Goal: Information Seeking & Learning: Learn about a topic

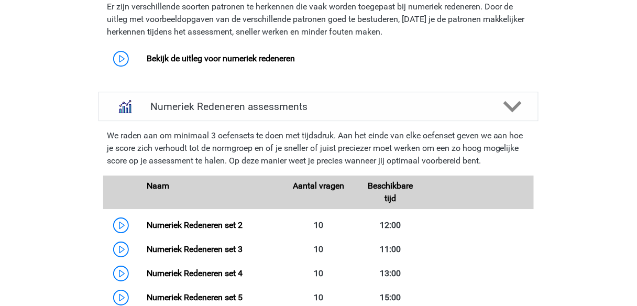
scroll to position [796, 0]
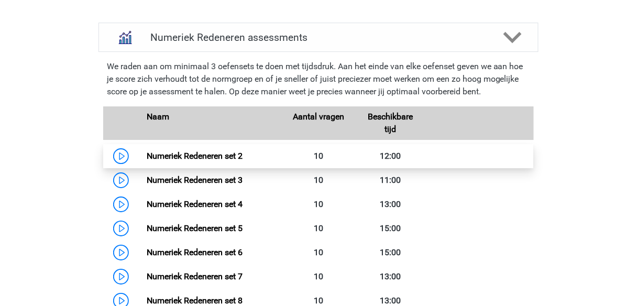
click at [194, 151] on link "Numeriek Redeneren set 2" at bounding box center [195, 156] width 96 height 10
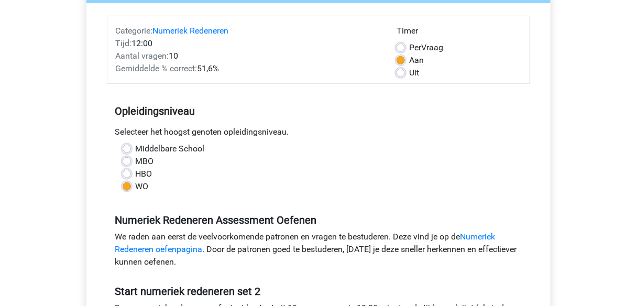
scroll to position [126, 0]
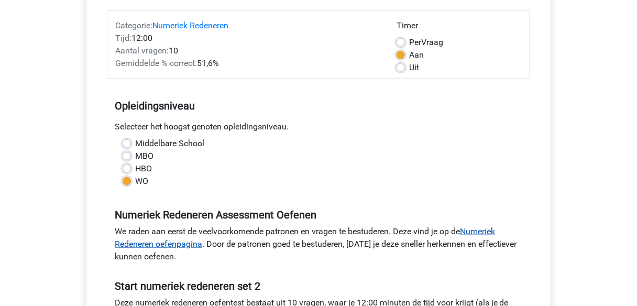
click at [138, 244] on link "Numeriek Redeneren oefenpagina" at bounding box center [305, 237] width 380 height 23
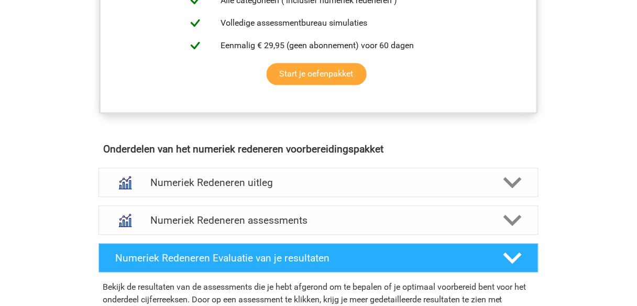
scroll to position [545, 0]
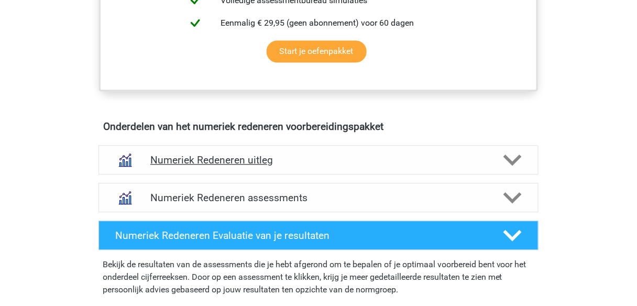
click at [515, 157] on polygon at bounding box center [513, 160] width 18 height 12
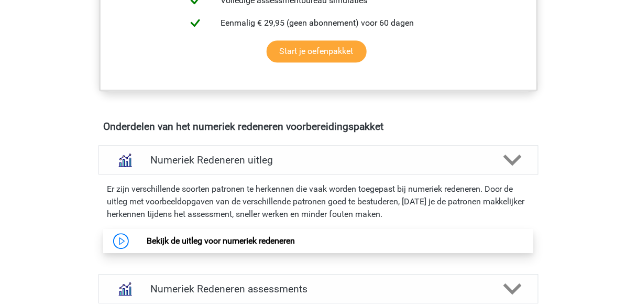
click at [198, 242] on link "Bekijk de uitleg voor numeriek redeneren" at bounding box center [221, 241] width 148 height 10
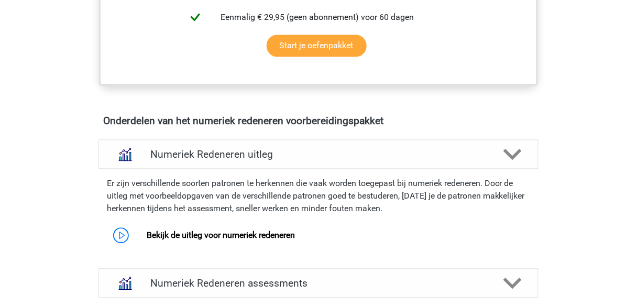
scroll to position [629, 0]
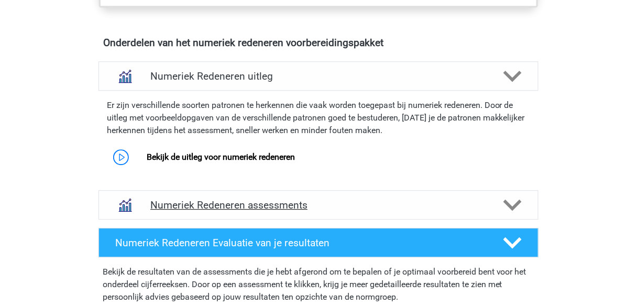
click at [507, 203] on icon at bounding box center [513, 205] width 18 height 18
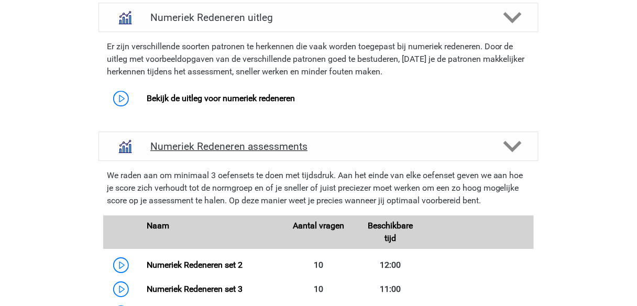
scroll to position [754, 0]
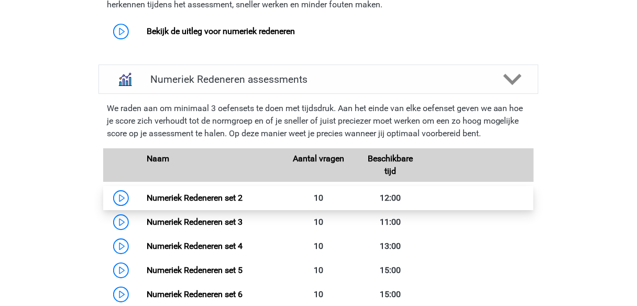
click at [187, 199] on link "Numeriek Redeneren set 2" at bounding box center [195, 198] width 96 height 10
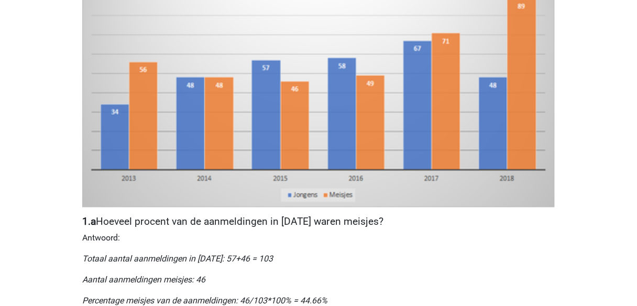
scroll to position [335, 0]
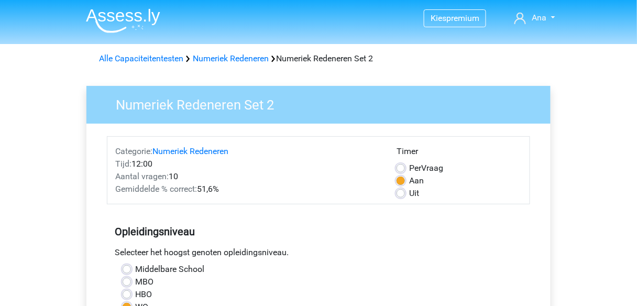
scroll to position [293, 0]
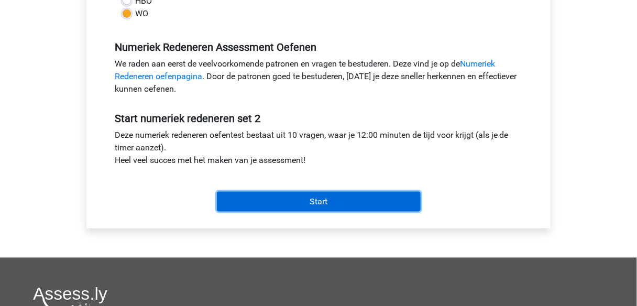
click at [319, 204] on input "Start" at bounding box center [319, 202] width 204 height 20
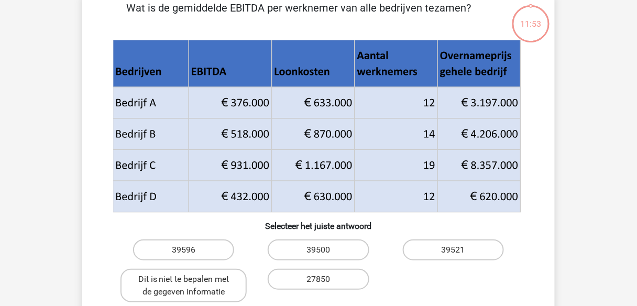
scroll to position [42, 0]
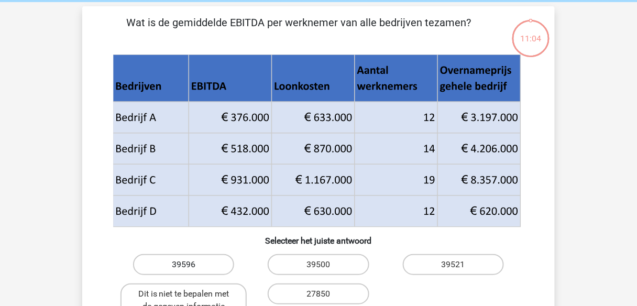
click at [191, 267] on label "39596" at bounding box center [183, 264] width 101 height 21
click at [191, 267] on input "39596" at bounding box center [187, 268] width 7 height 7
radio input "true"
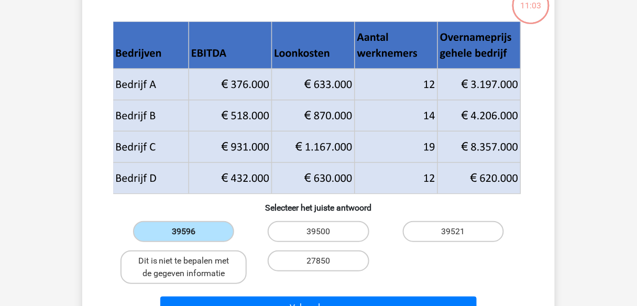
scroll to position [168, 0]
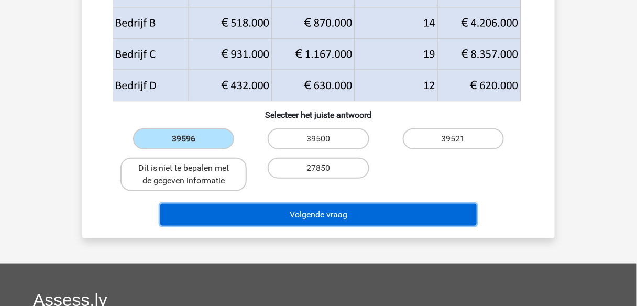
click at [295, 211] on button "Volgende vraag" at bounding box center [318, 215] width 317 height 22
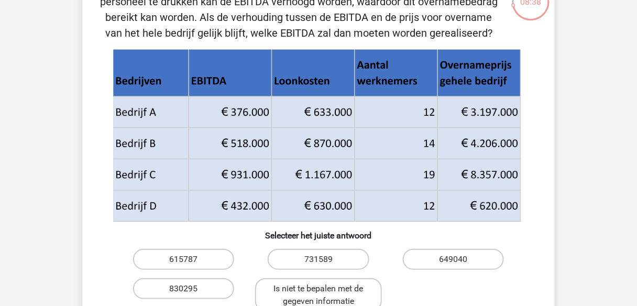
scroll to position [90, 0]
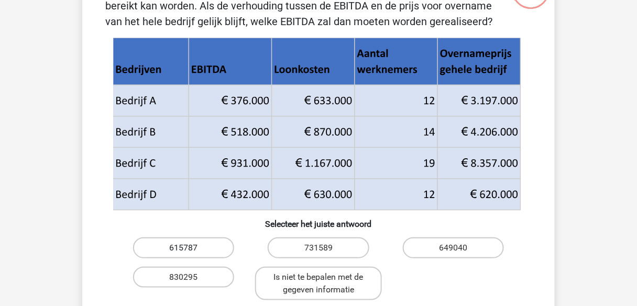
click at [197, 243] on label "615787" at bounding box center [183, 247] width 101 height 21
click at [191, 248] on input "615787" at bounding box center [187, 251] width 7 height 7
radio input "true"
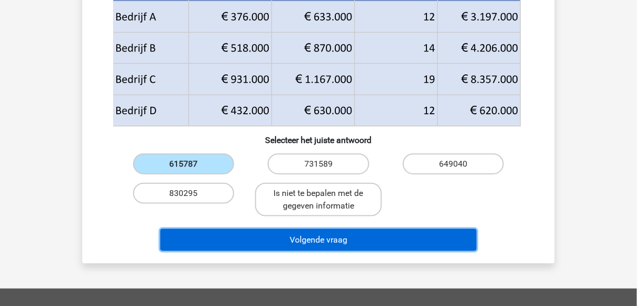
click at [335, 237] on button "Volgende vraag" at bounding box center [318, 240] width 317 height 22
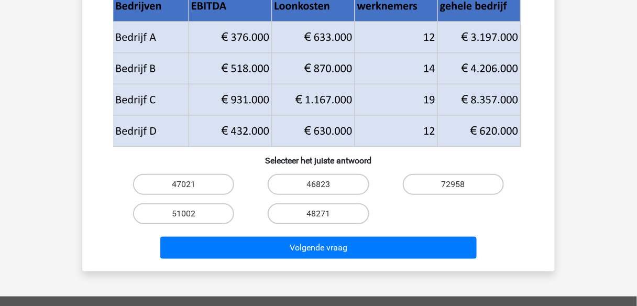
scroll to position [168, 0]
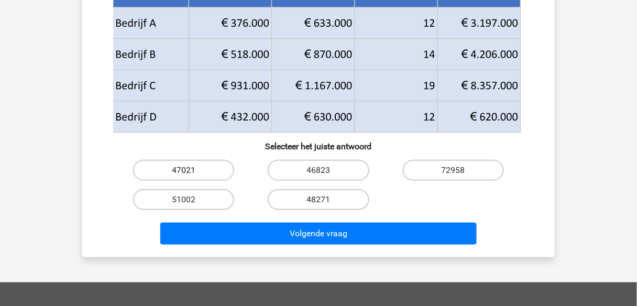
click at [211, 168] on label "47021" at bounding box center [183, 170] width 101 height 21
click at [191, 170] on input "47021" at bounding box center [187, 173] width 7 height 7
radio input "true"
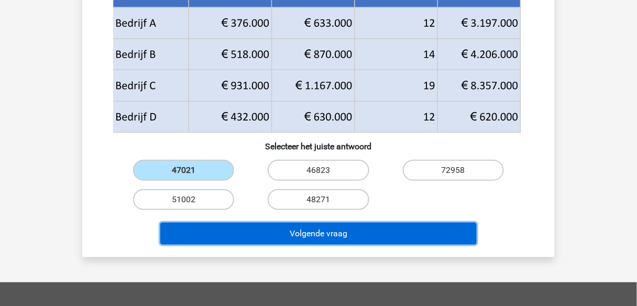
click at [321, 236] on button "Volgende vraag" at bounding box center [318, 234] width 317 height 22
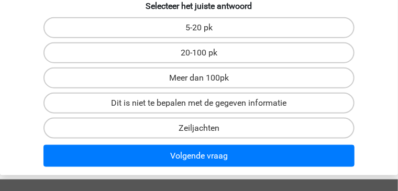
scroll to position [288, 0]
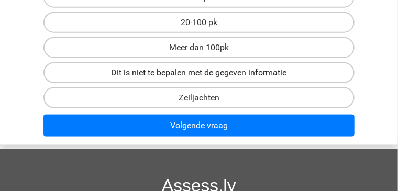
click at [111, 81] on label "Dit is niet te bepalen met de gegeven informatie" at bounding box center [198, 72] width 311 height 21
click at [199, 80] on input "Dit is niet te bepalen met de gegeven informatie" at bounding box center [202, 76] width 7 height 7
radio input "true"
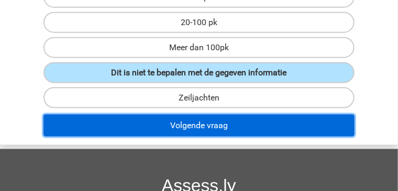
click at [215, 133] on button "Volgende vraag" at bounding box center [198, 126] width 311 height 22
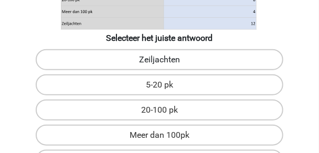
scroll to position [268, 0]
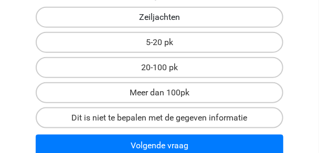
click at [179, 19] on label "Zeiljachten" at bounding box center [159, 17] width 247 height 21
click at [166, 19] on input "Zeiljachten" at bounding box center [162, 20] width 7 height 7
radio input "true"
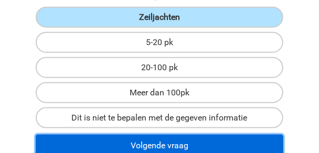
click at [170, 145] on button "Volgende vraag" at bounding box center [159, 146] width 247 height 22
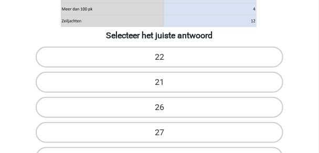
scroll to position [251, 0]
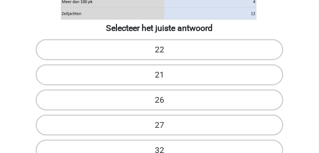
click at [162, 125] on input "27" at bounding box center [162, 128] width 7 height 7
radio input "true"
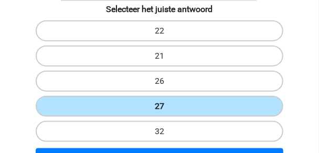
scroll to position [335, 0]
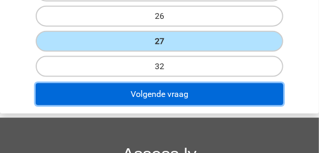
click at [201, 102] on button "Volgende vraag" at bounding box center [159, 94] width 247 height 22
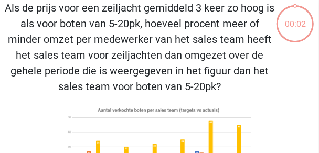
scroll to position [40, 0]
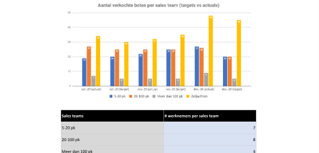
scroll to position [207, 0]
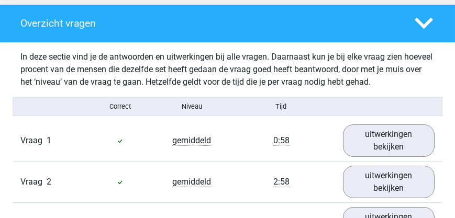
scroll to position [850, 0]
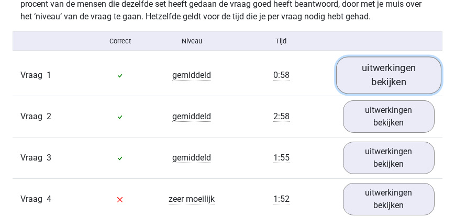
click at [318, 91] on link "uitwerkingen bekijken" at bounding box center [389, 75] width 106 height 37
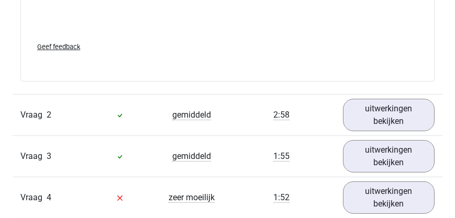
scroll to position [1539, 0]
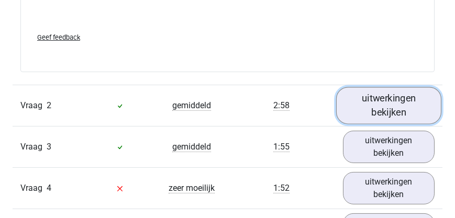
click at [318, 125] on link "uitwerkingen bekijken" at bounding box center [389, 105] width 106 height 37
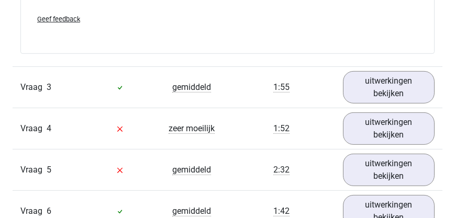
scroll to position [2317, 0]
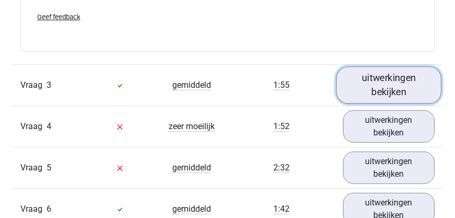
click at [318, 101] on link "uitwerkingen bekijken" at bounding box center [389, 85] width 106 height 37
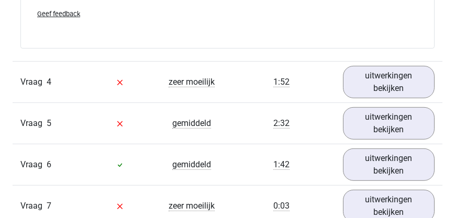
scroll to position [3066, 0]
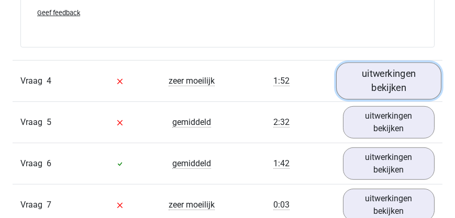
click at [318, 94] on link "uitwerkingen bekijken" at bounding box center [389, 81] width 106 height 37
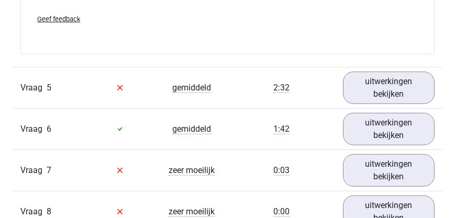
scroll to position [3814, 0]
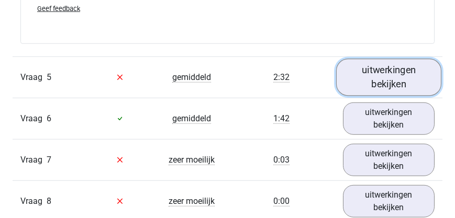
click at [318, 93] on link "uitwerkingen bekijken" at bounding box center [389, 77] width 106 height 37
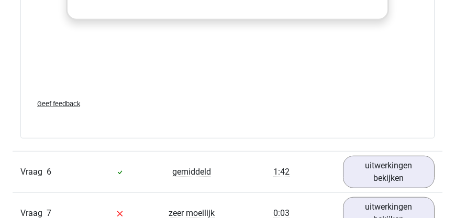
scroll to position [4533, 0]
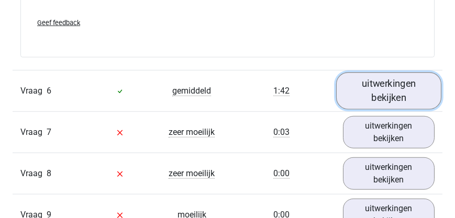
click at [318, 107] on link "uitwerkingen bekijken" at bounding box center [389, 90] width 106 height 37
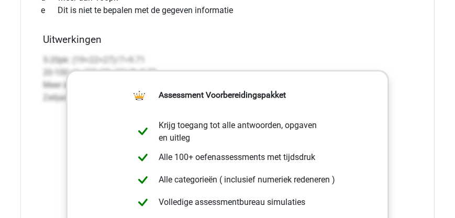
scroll to position [4173, 0]
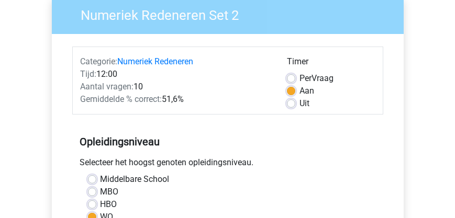
scroll to position [179, 0]
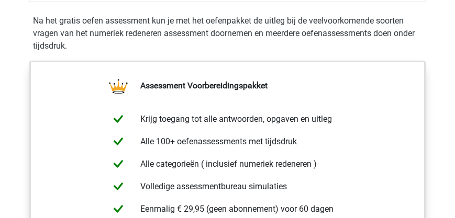
scroll to position [359, 0]
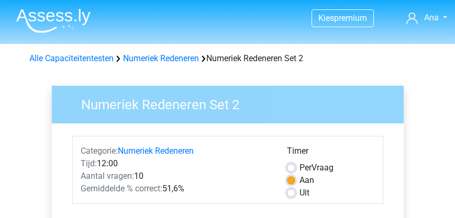
scroll to position [90, 0]
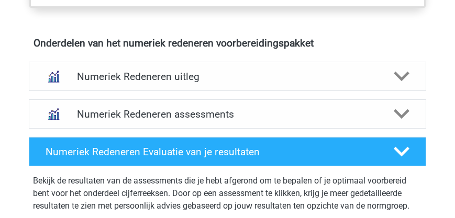
scroll to position [659, 0]
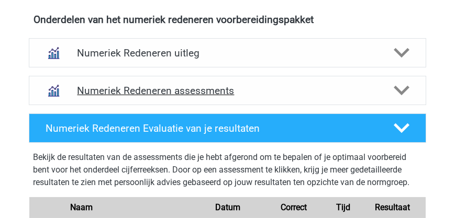
click at [406, 90] on polygon at bounding box center [402, 91] width 16 height 10
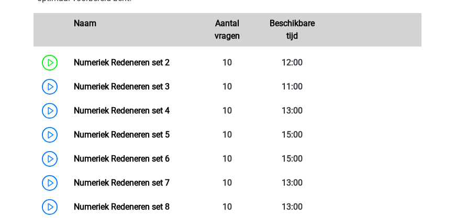
scroll to position [748, 0]
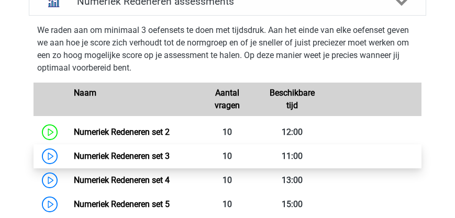
click at [74, 157] on link "Numeriek Redeneren set 3" at bounding box center [122, 156] width 96 height 10
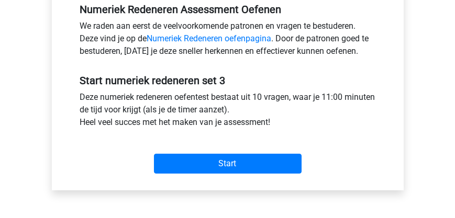
scroll to position [359, 0]
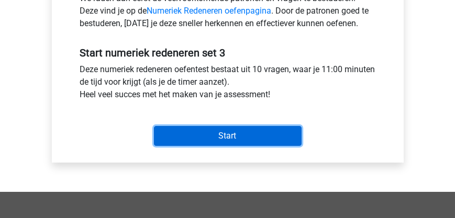
click at [226, 137] on input "Start" at bounding box center [228, 136] width 148 height 20
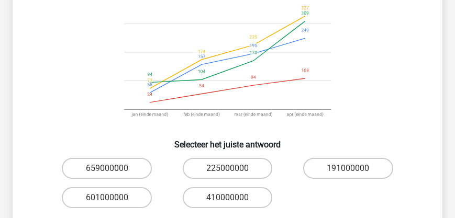
scroll to position [149, 0]
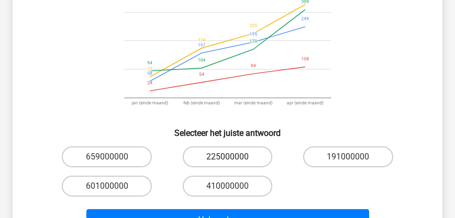
click at [216, 160] on label "225000000" at bounding box center [228, 157] width 90 height 21
click at [227, 160] on input "225000000" at bounding box center [230, 160] width 7 height 7
radio input "true"
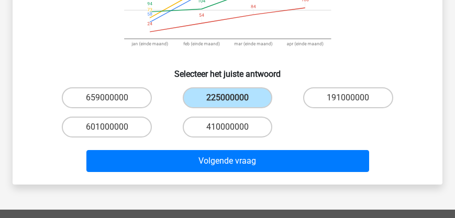
scroll to position [210, 0]
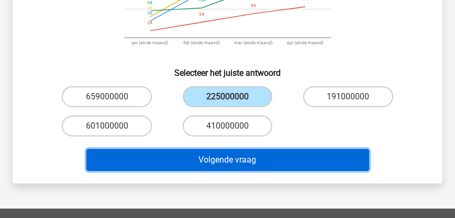
click at [242, 158] on button "Volgende vraag" at bounding box center [227, 160] width 283 height 22
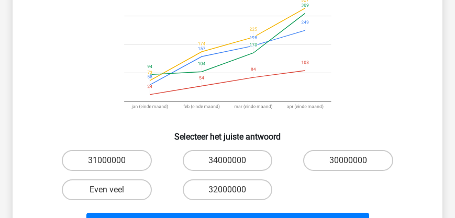
scroll to position [168, 0]
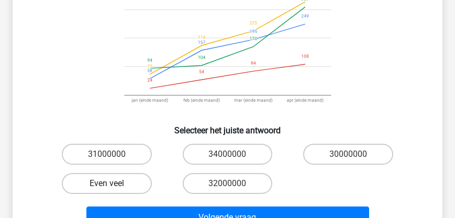
click at [132, 182] on label "Even veel" at bounding box center [107, 183] width 90 height 21
click at [114, 184] on input "Even veel" at bounding box center [110, 187] width 7 height 7
radio input "true"
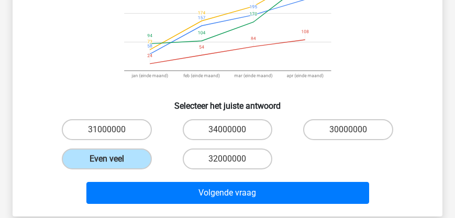
scroll to position [228, 0]
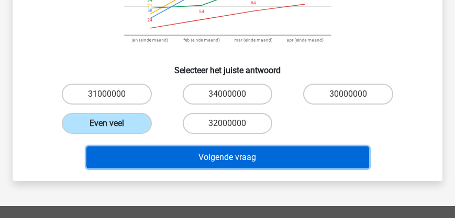
click at [227, 151] on button "Volgende vraag" at bounding box center [227, 158] width 283 height 22
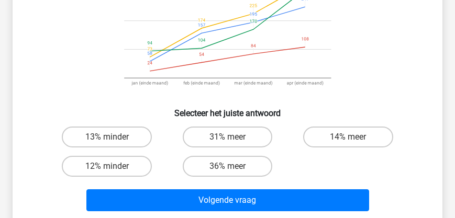
scroll to position [179, 0]
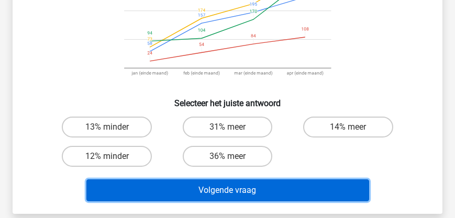
click at [211, 187] on button "Volgende vraag" at bounding box center [227, 191] width 283 height 22
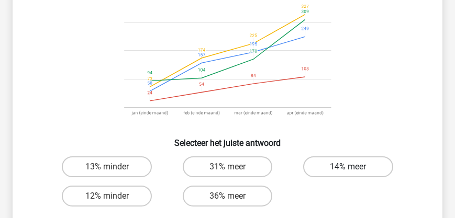
scroll to position [149, 0]
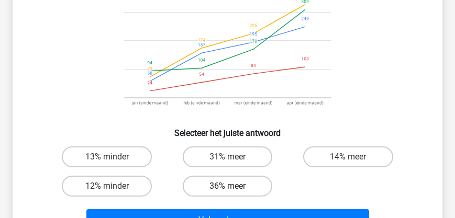
click at [242, 183] on label "36% meer" at bounding box center [228, 186] width 90 height 21
click at [234, 187] on input "36% meer" at bounding box center [230, 190] width 7 height 7
radio input "true"
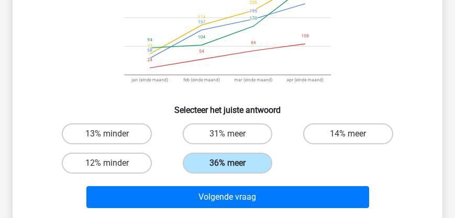
scroll to position [210, 0]
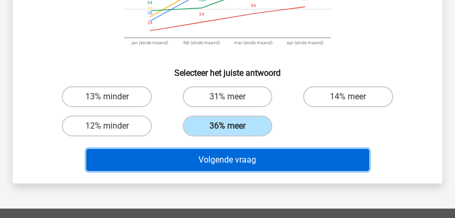
click at [237, 154] on button "Volgende vraag" at bounding box center [227, 160] width 283 height 22
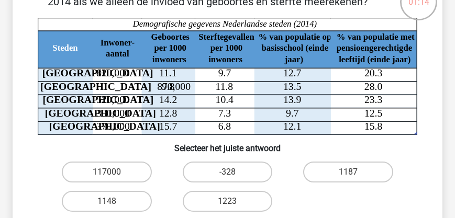
scroll to position [78, 0]
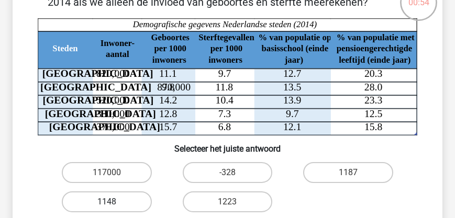
click at [95, 200] on label "1148" at bounding box center [107, 202] width 90 height 21
click at [107, 202] on input "1148" at bounding box center [110, 205] width 7 height 7
radio input "true"
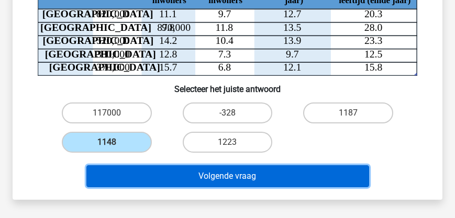
click at [229, 177] on button "Volgende vraag" at bounding box center [227, 177] width 283 height 22
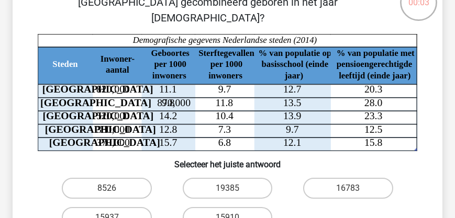
scroll to position [48, 0]
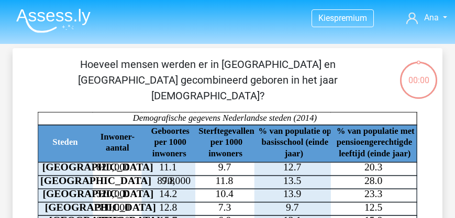
scroll to position [48, 0]
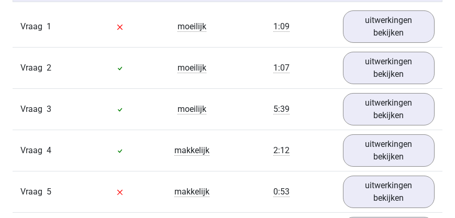
scroll to position [898, 0]
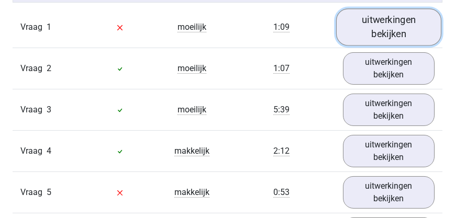
click at [363, 41] on link "uitwerkingen bekijken" at bounding box center [389, 26] width 106 height 37
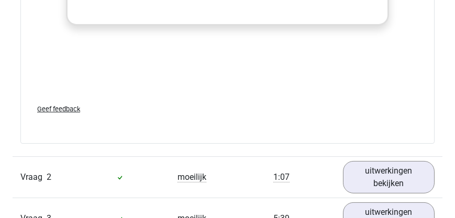
scroll to position [1557, 0]
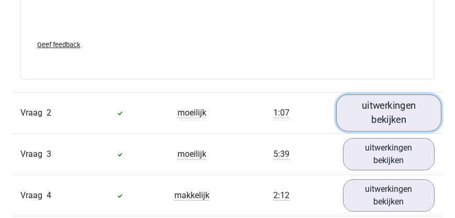
click at [397, 118] on link "uitwerkingen bekijken" at bounding box center [389, 113] width 106 height 37
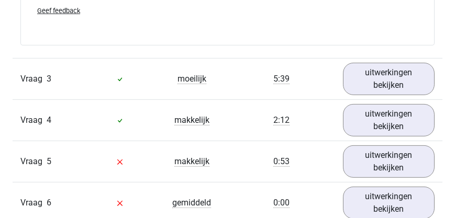
scroll to position [2365, 0]
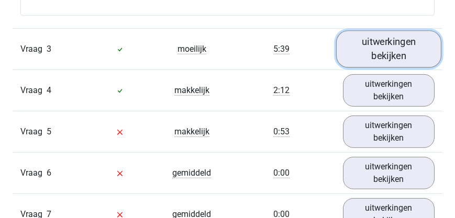
click at [404, 55] on link "uitwerkingen bekijken" at bounding box center [389, 49] width 106 height 37
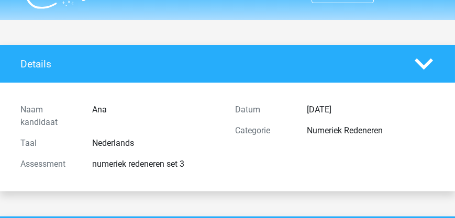
scroll to position [0, 0]
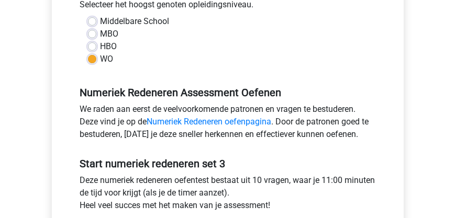
scroll to position [239, 0]
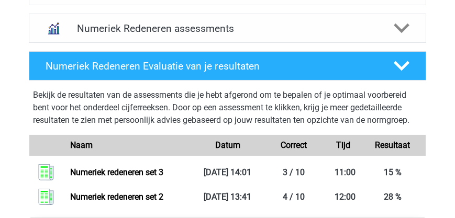
scroll to position [718, 0]
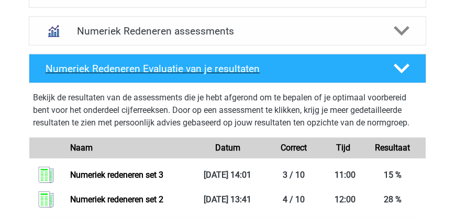
click at [397, 65] on polygon at bounding box center [402, 69] width 16 height 10
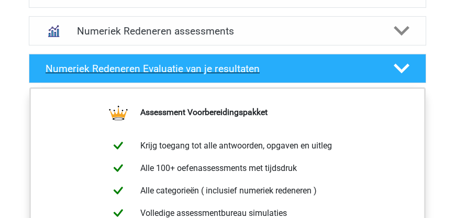
click at [397, 65] on polygon at bounding box center [402, 69] width 16 height 10
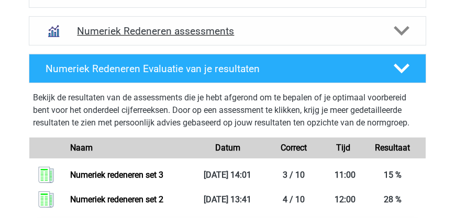
click at [406, 31] on icon at bounding box center [402, 31] width 16 height 16
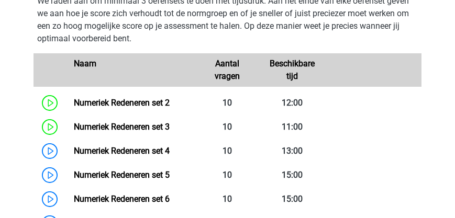
scroll to position [808, 0]
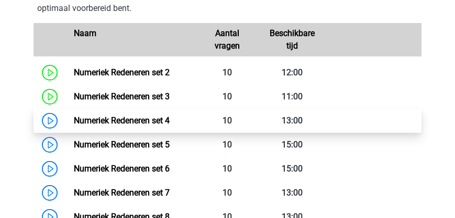
click at [135, 119] on link "Numeriek Redeneren set 4" at bounding box center [122, 121] width 96 height 10
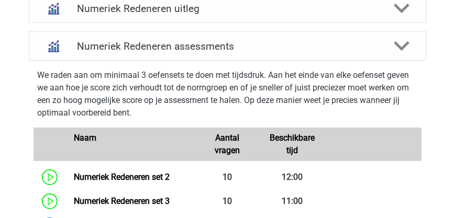
scroll to position [778, 0]
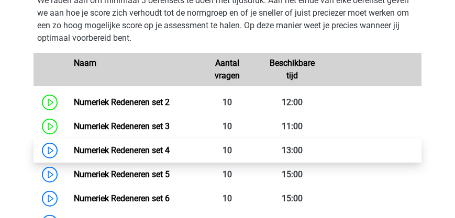
click at [140, 149] on link "Numeriek Redeneren set 4" at bounding box center [122, 151] width 96 height 10
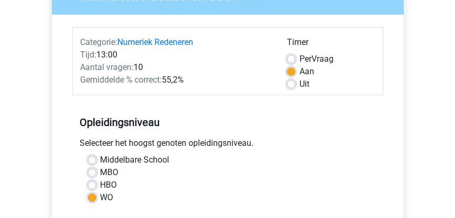
scroll to position [119, 0]
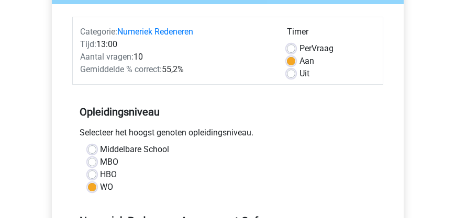
click at [101, 176] on label "HBO" at bounding box center [109, 175] width 17 height 13
click at [91, 176] on input "HBO" at bounding box center [92, 174] width 8 height 10
radio input "true"
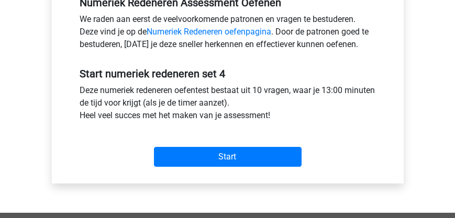
scroll to position [359, 0]
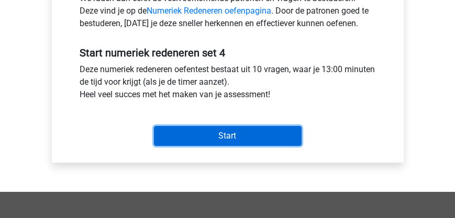
click at [227, 135] on input "Start" at bounding box center [228, 136] width 148 height 20
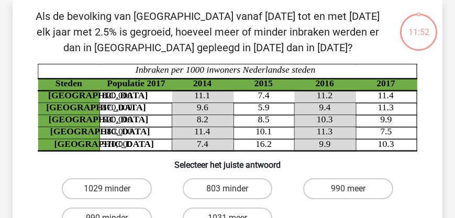
scroll to position [30, 0]
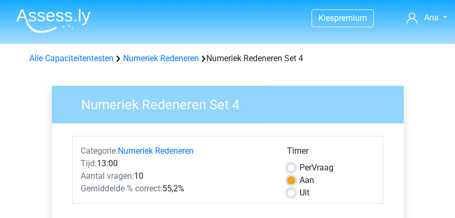
scroll to position [359, 0]
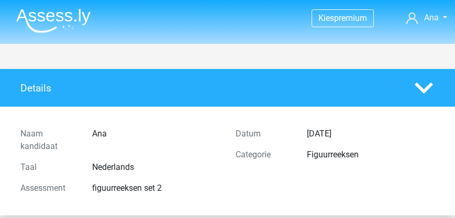
scroll to position [1551, 0]
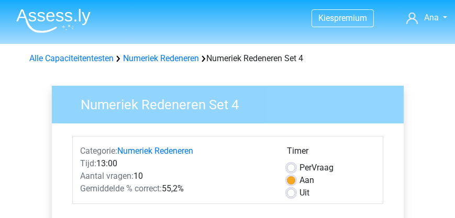
scroll to position [30, 0]
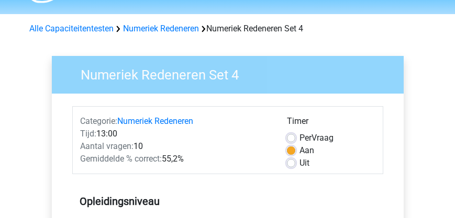
click at [286, 165] on div "Timer Per Vraag Aan Uit" at bounding box center [330, 142] width 103 height 54
click at [300, 165] on label "Uit" at bounding box center [305, 163] width 10 height 13
click at [292, 165] on input "Uit" at bounding box center [291, 162] width 8 height 10
radio input "true"
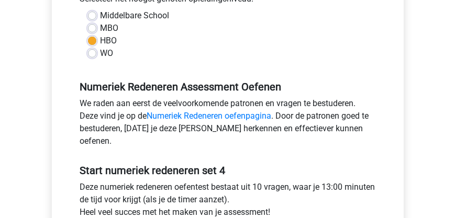
scroll to position [299, 0]
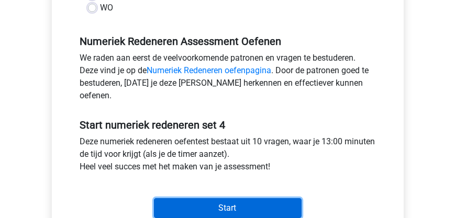
click at [222, 199] on input "Start" at bounding box center [228, 209] width 148 height 20
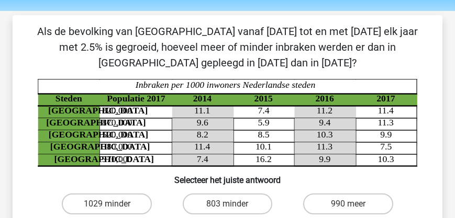
scroll to position [119, 0]
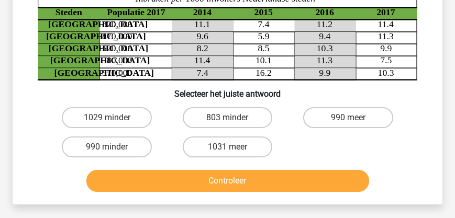
click at [229, 121] on input "803 minder" at bounding box center [230, 121] width 7 height 7
radio input "true"
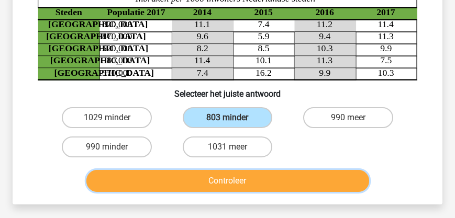
click at [225, 183] on button "Controleer" at bounding box center [227, 181] width 283 height 22
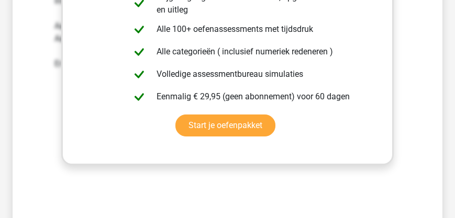
scroll to position [509, 0]
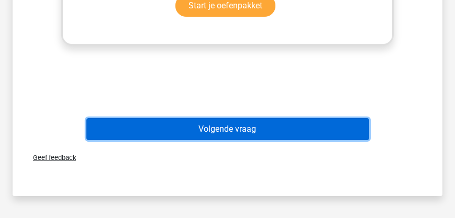
click at [226, 127] on button "Volgende vraag" at bounding box center [227, 129] width 283 height 22
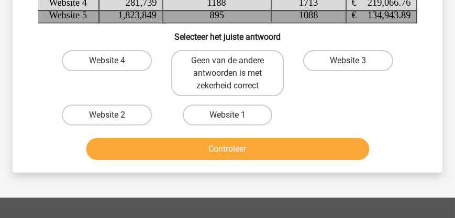
scroll to position [119, 0]
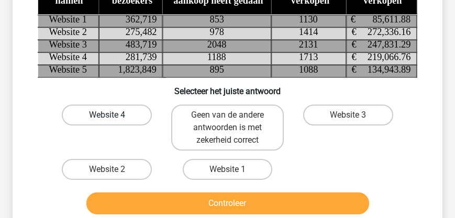
click at [93, 106] on label "Website 4" at bounding box center [107, 115] width 90 height 21
click at [107, 115] on input "Website 4" at bounding box center [110, 118] width 7 height 7
radio input "true"
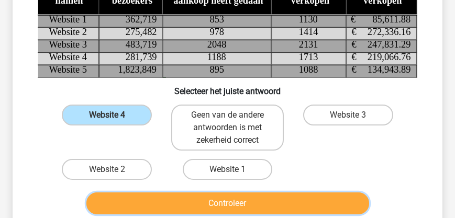
click at [277, 206] on button "Controleer" at bounding box center [227, 204] width 283 height 22
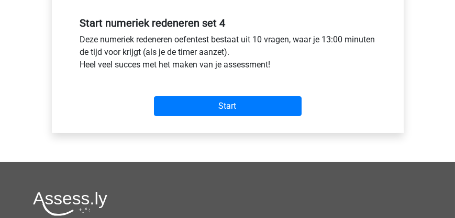
scroll to position [389, 0]
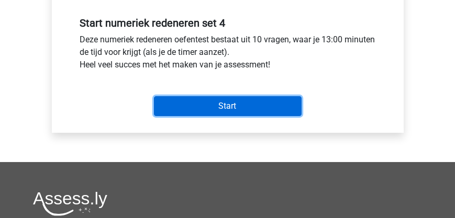
click at [235, 110] on input "Start" at bounding box center [228, 106] width 148 height 20
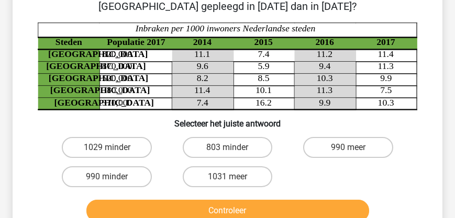
scroll to position [149, 0]
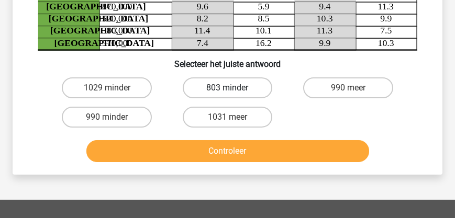
click at [240, 84] on label "803 minder" at bounding box center [228, 88] width 90 height 21
click at [234, 88] on input "803 minder" at bounding box center [230, 91] width 7 height 7
radio input "true"
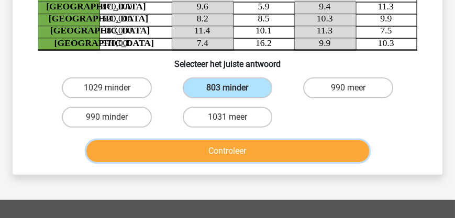
click at [233, 150] on button "Controleer" at bounding box center [227, 151] width 283 height 22
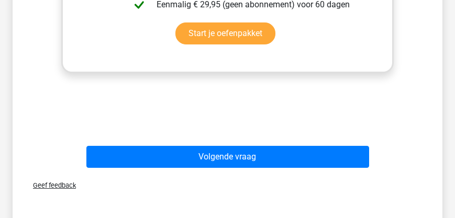
scroll to position [509, 0]
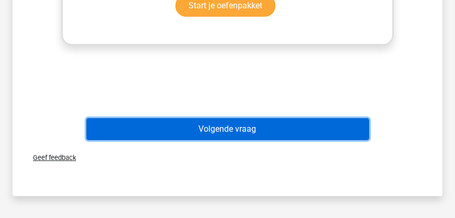
click at [231, 129] on button "Volgende vraag" at bounding box center [227, 129] width 283 height 22
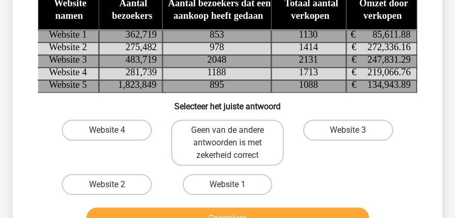
scroll to position [108, 0]
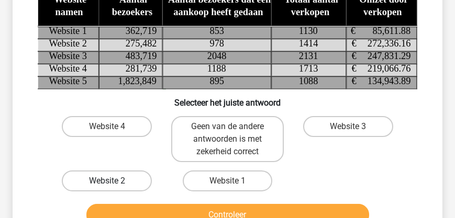
click at [85, 183] on label "Website 2" at bounding box center [107, 181] width 90 height 21
click at [107, 183] on input "Website 2" at bounding box center [110, 184] width 7 height 7
radio input "true"
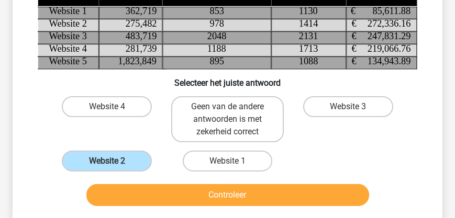
scroll to position [138, 0]
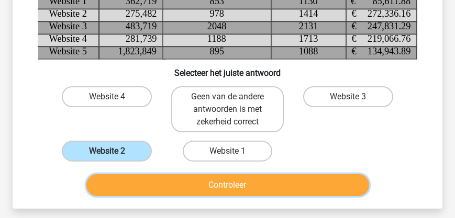
click at [229, 185] on button "Controleer" at bounding box center [227, 185] width 283 height 22
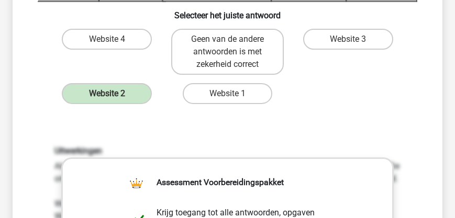
scroll to position [228, 0]
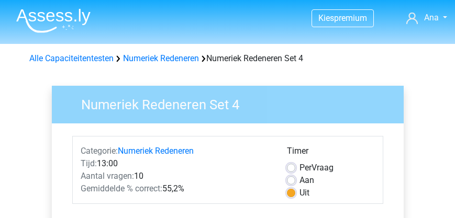
scroll to position [389, 0]
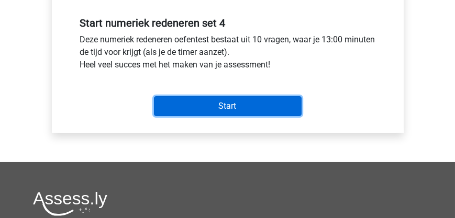
click at [244, 107] on input "Start" at bounding box center [228, 106] width 148 height 20
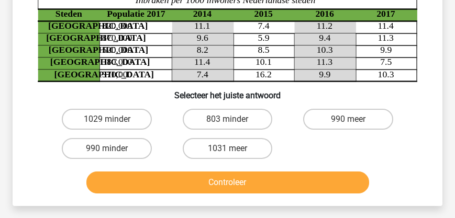
scroll to position [119, 0]
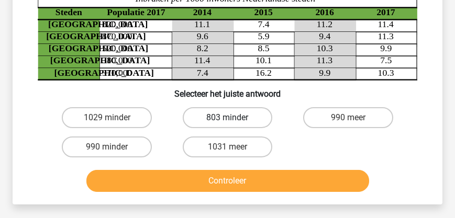
click at [246, 113] on label "803 minder" at bounding box center [228, 117] width 90 height 21
click at [234, 118] on input "803 minder" at bounding box center [230, 121] width 7 height 7
radio input "true"
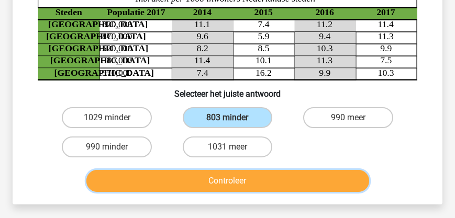
click at [241, 178] on button "Controleer" at bounding box center [227, 181] width 283 height 22
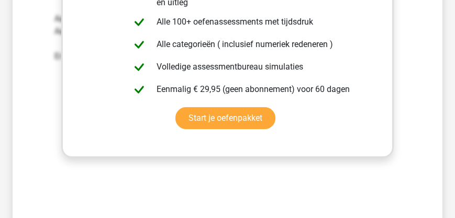
scroll to position [449, 0]
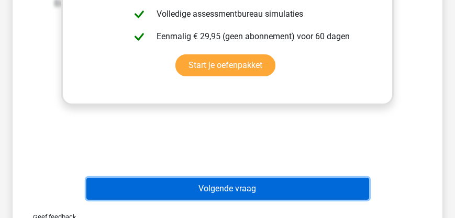
click at [225, 190] on button "Volgende vraag" at bounding box center [227, 189] width 283 height 22
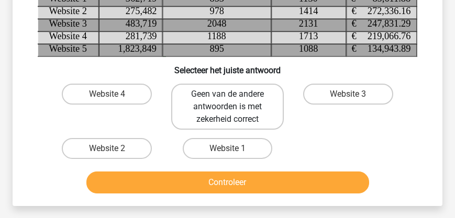
scroll to position [108, 0]
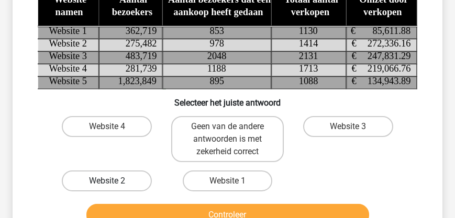
click at [94, 177] on label "Website 2" at bounding box center [107, 181] width 90 height 21
click at [107, 181] on input "Website 2" at bounding box center [110, 184] width 7 height 7
radio input "true"
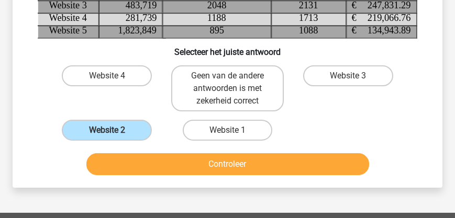
scroll to position [168, 0]
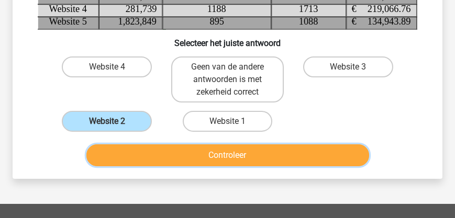
click at [246, 156] on button "Controleer" at bounding box center [227, 156] width 283 height 22
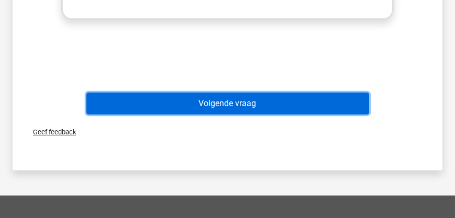
click at [233, 104] on button "Volgende vraag" at bounding box center [227, 104] width 283 height 22
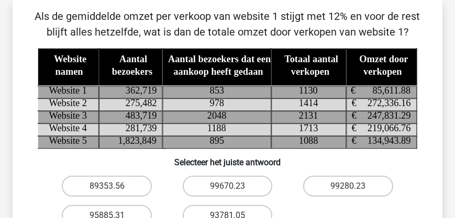
scroll to position [78, 0]
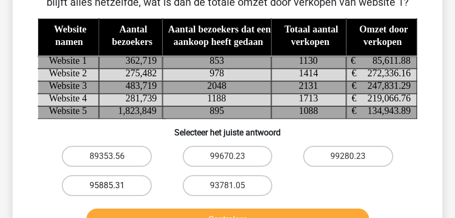
click at [106, 183] on label "95885.31" at bounding box center [107, 186] width 90 height 21
click at [107, 186] on input "95885.31" at bounding box center [110, 189] width 7 height 7
radio input "true"
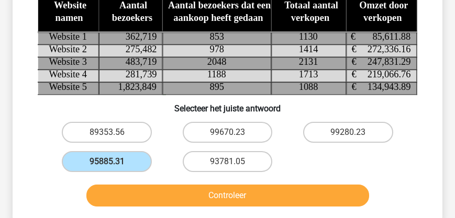
scroll to position [168, 0]
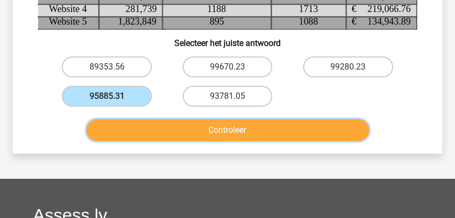
click at [231, 132] on button "Controleer" at bounding box center [227, 130] width 283 height 22
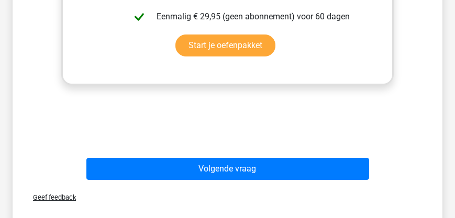
scroll to position [467, 0]
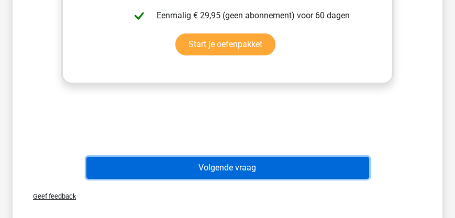
click at [234, 165] on button "Volgende vraag" at bounding box center [227, 168] width 283 height 22
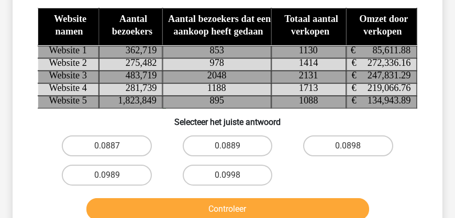
scroll to position [108, 0]
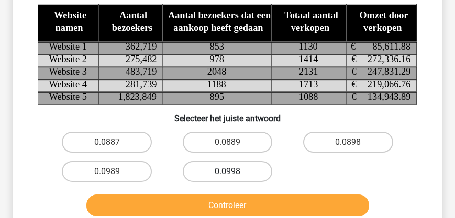
click at [248, 171] on label "0.0998" at bounding box center [228, 171] width 90 height 21
click at [234, 172] on input "0.0998" at bounding box center [230, 175] width 7 height 7
radio input "true"
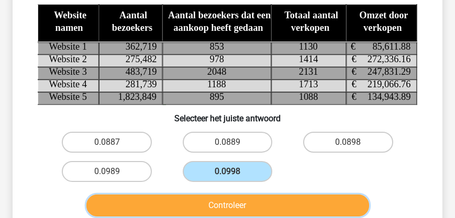
click at [251, 205] on button "Controleer" at bounding box center [227, 206] width 283 height 22
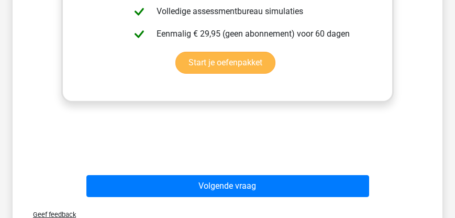
scroll to position [497, 0]
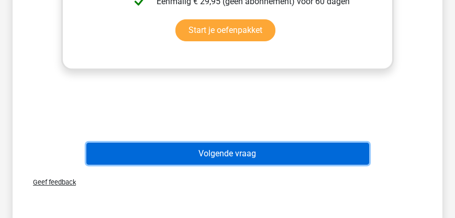
click at [212, 160] on button "Volgende vraag" at bounding box center [227, 154] width 283 height 22
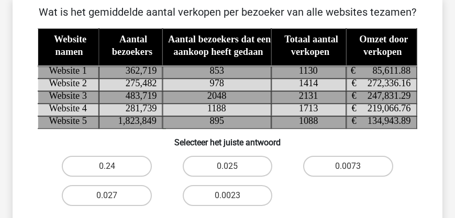
scroll to position [48, 0]
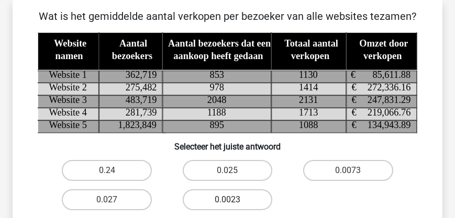
click at [243, 200] on label "0.0023" at bounding box center [228, 200] width 90 height 21
click at [234, 200] on input "0.0023" at bounding box center [230, 203] width 7 height 7
radio input "true"
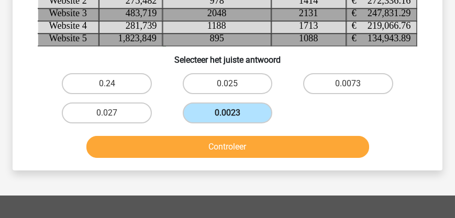
scroll to position [138, 0]
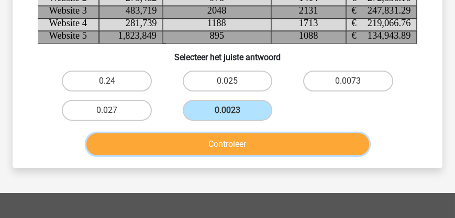
click at [243, 143] on button "Controleer" at bounding box center [227, 145] width 283 height 22
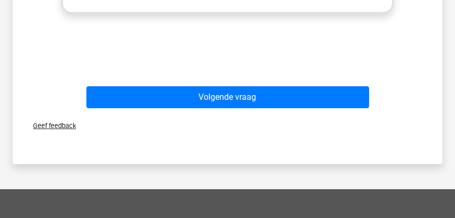
scroll to position [527, 0]
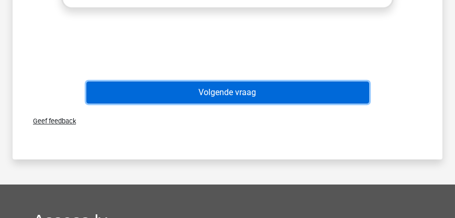
click at [234, 96] on button "Volgende vraag" at bounding box center [227, 93] width 283 height 22
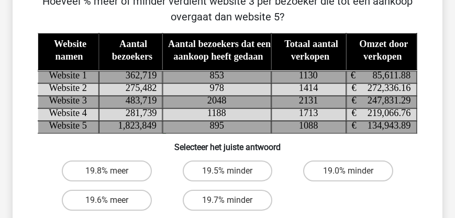
scroll to position [78, 0]
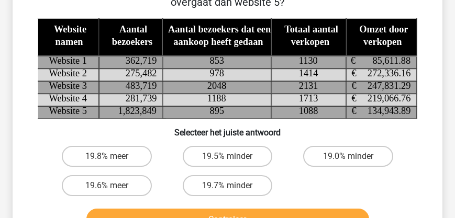
click at [233, 187] on input "19.7% minder" at bounding box center [230, 189] width 7 height 7
radio input "true"
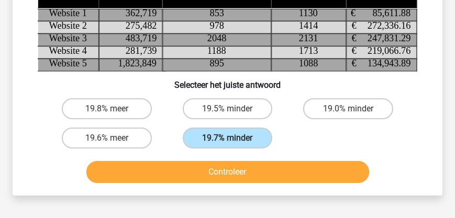
scroll to position [168, 0]
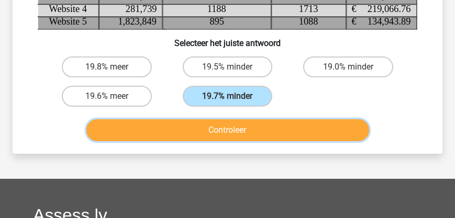
click at [254, 133] on button "Controleer" at bounding box center [227, 130] width 283 height 22
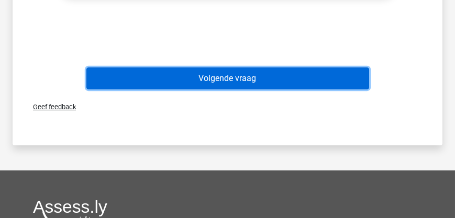
click at [254, 82] on button "Volgende vraag" at bounding box center [227, 79] width 283 height 22
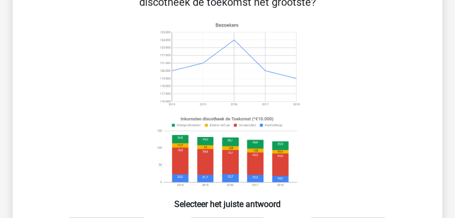
scroll to position [138, 0]
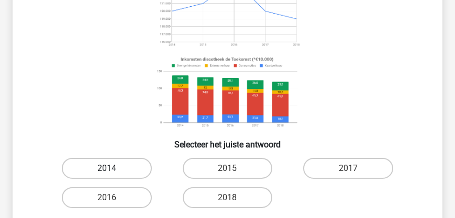
click at [94, 171] on label "2014" at bounding box center [107, 168] width 90 height 21
click at [107, 171] on input "2014" at bounding box center [110, 172] width 7 height 7
radio input "true"
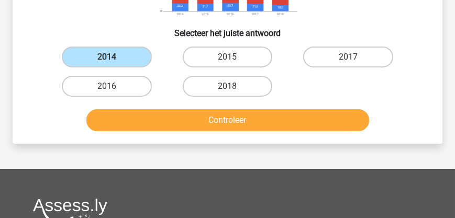
scroll to position [258, 0]
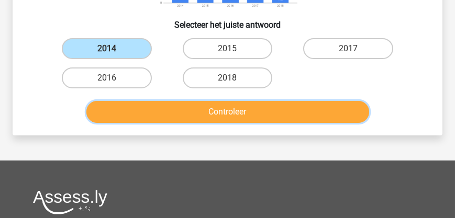
click at [248, 112] on button "Controleer" at bounding box center [227, 112] width 283 height 22
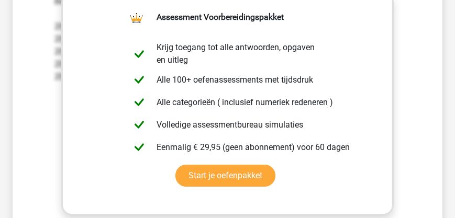
scroll to position [527, 0]
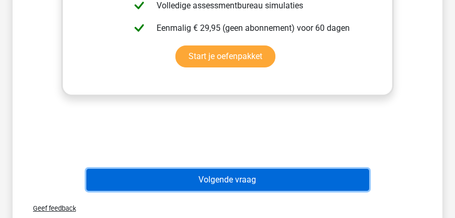
click at [226, 179] on button "Volgende vraag" at bounding box center [227, 180] width 283 height 22
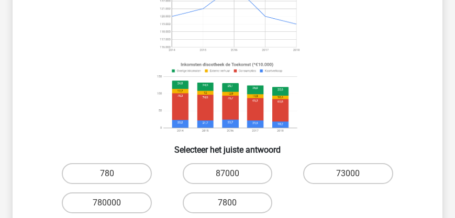
scroll to position [149, 0]
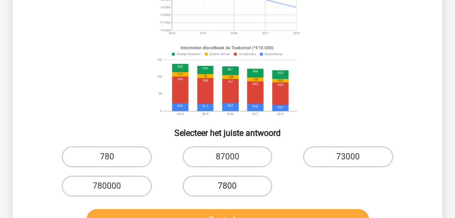
click at [237, 193] on label "7800" at bounding box center [228, 186] width 90 height 21
click at [234, 193] on input "7800" at bounding box center [230, 190] width 7 height 7
radio input "true"
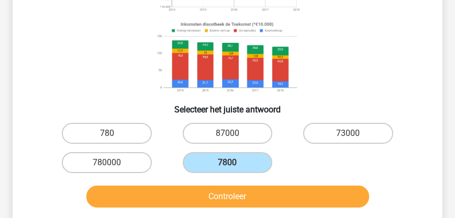
scroll to position [210, 0]
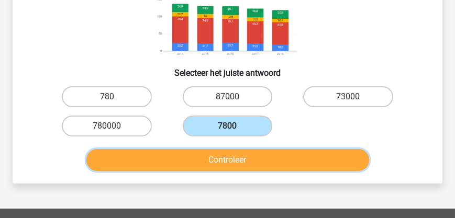
click at [235, 158] on button "Controleer" at bounding box center [227, 160] width 283 height 22
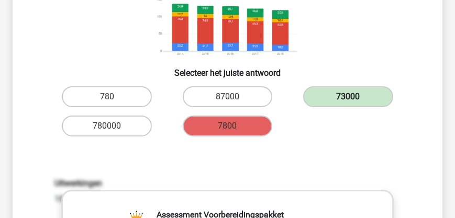
click at [348, 93] on label "73000" at bounding box center [348, 96] width 90 height 21
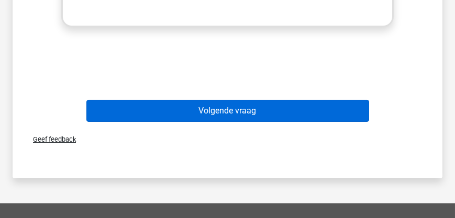
scroll to position [598, 0]
